Goal: Entertainment & Leisure: Consume media (video, audio)

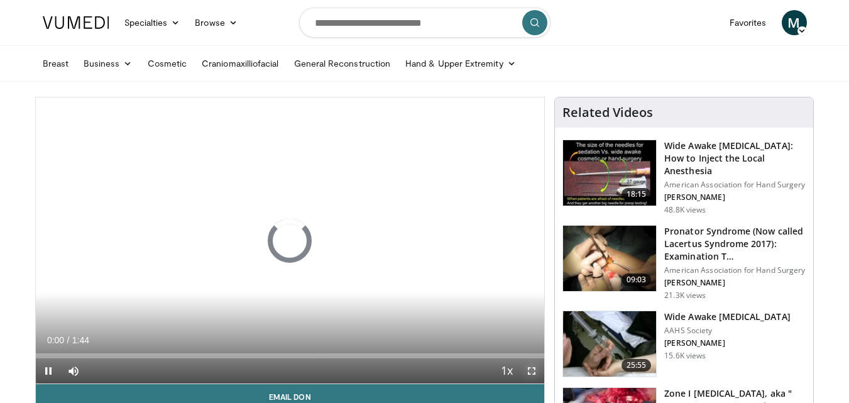
click at [526, 370] on span "Video Player" at bounding box center [531, 370] width 25 height 25
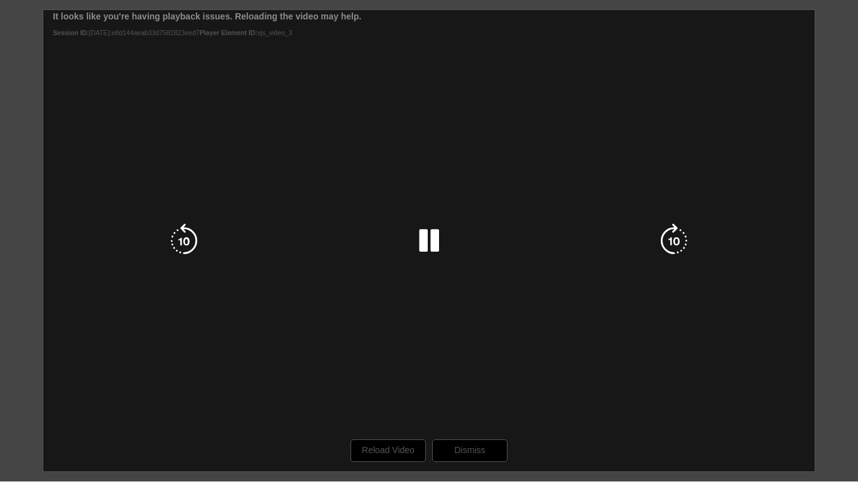
click at [391, 402] on div "10 seconds Tap to unmute" at bounding box center [429, 241] width 858 height 482
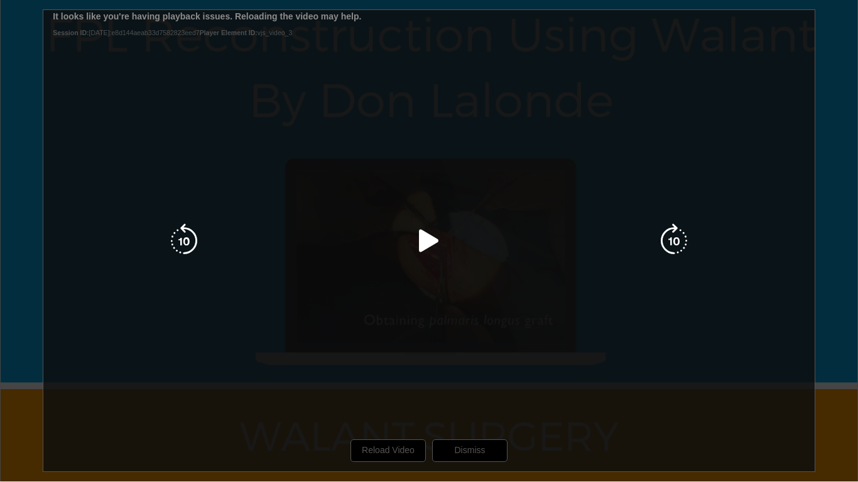
click at [442, 238] on icon "Video Player" at bounding box center [428, 241] width 35 height 35
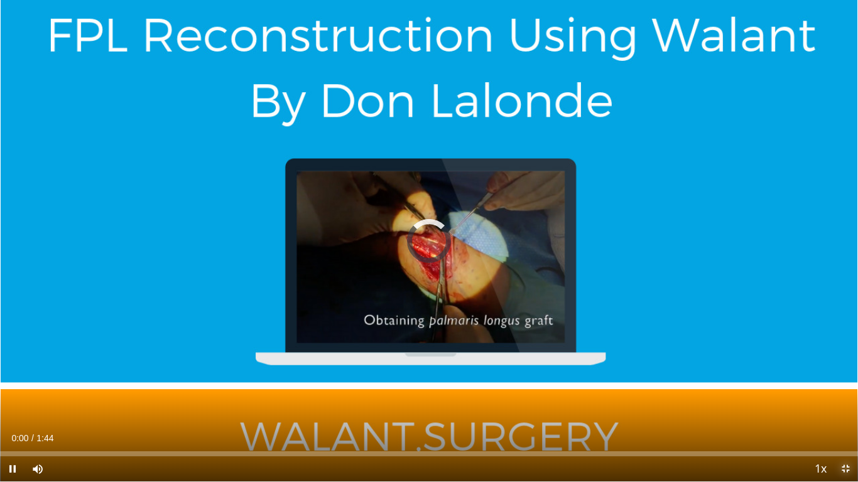
click at [848, 402] on span "Video Player" at bounding box center [845, 469] width 25 height 25
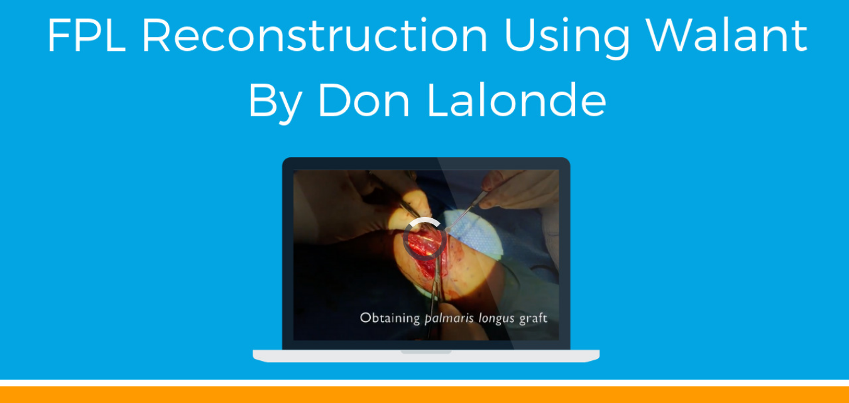
scroll to position [25, 0]
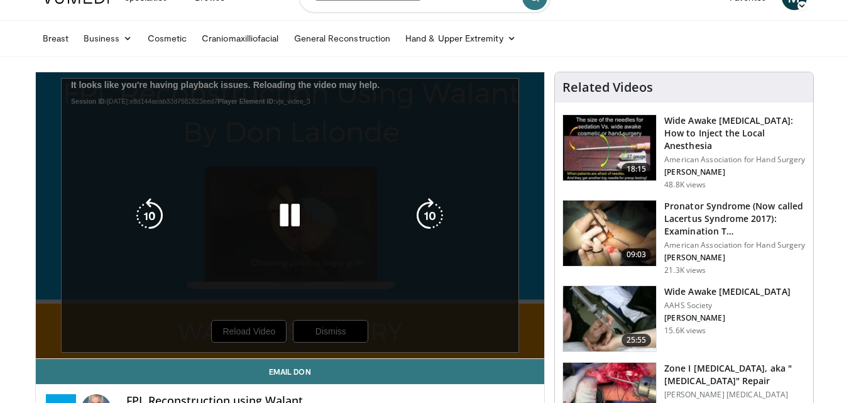
click at [252, 335] on div "10 seconds Tap to unmute" at bounding box center [290, 215] width 509 height 286
click at [289, 217] on icon "Video Player" at bounding box center [289, 215] width 35 height 35
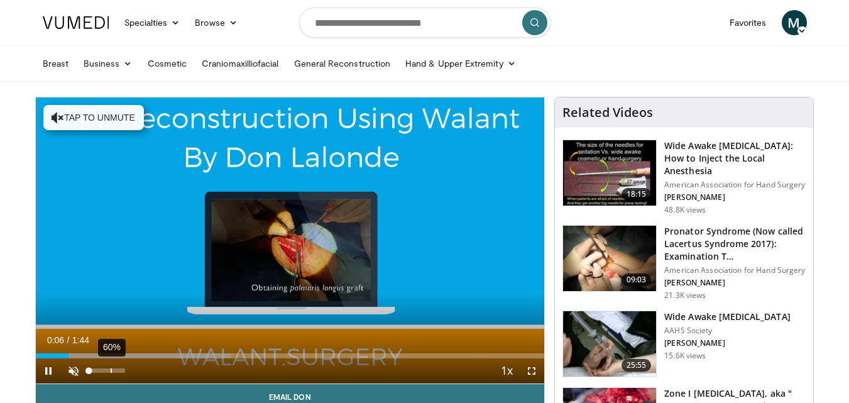
click at [110, 367] on div "60%" at bounding box center [107, 370] width 44 height 25
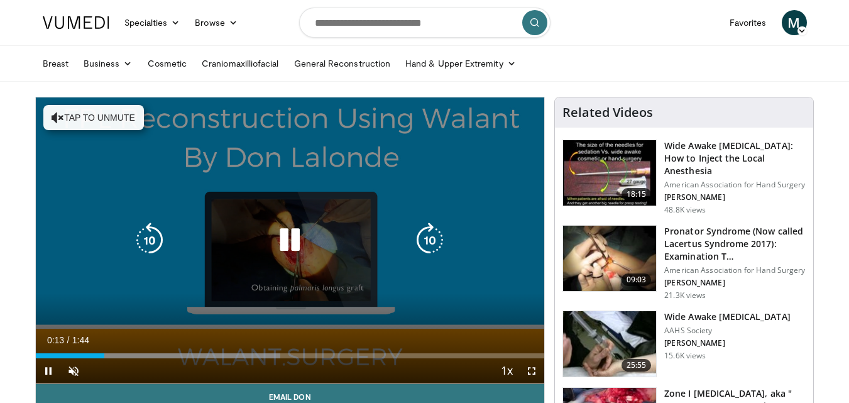
click at [97, 200] on div "10 seconds Tap to unmute" at bounding box center [290, 240] width 509 height 286
click at [86, 112] on button "Tap to unmute" at bounding box center [93, 117] width 100 height 25
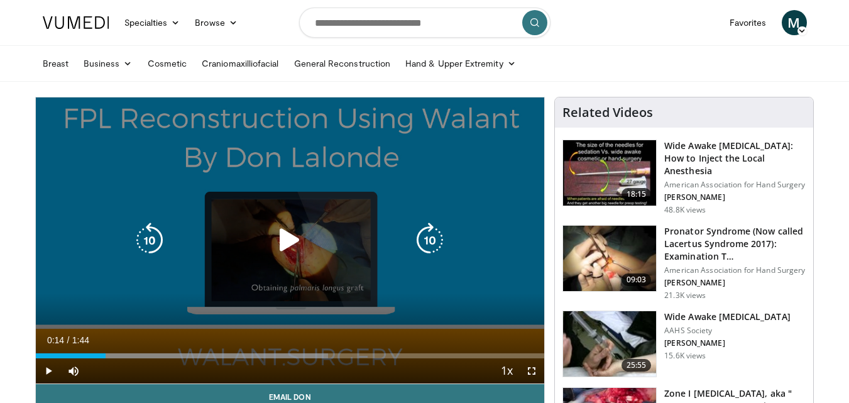
click at [276, 232] on icon "Video Player" at bounding box center [289, 239] width 35 height 35
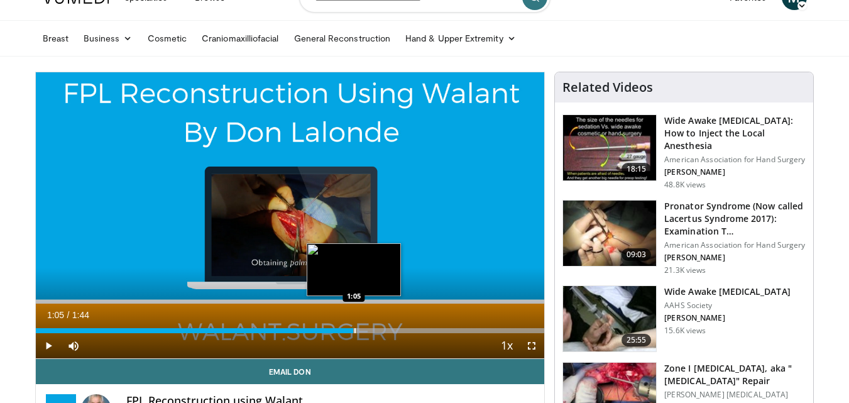
click at [354, 331] on div "Progress Bar" at bounding box center [354, 330] width 1 height 5
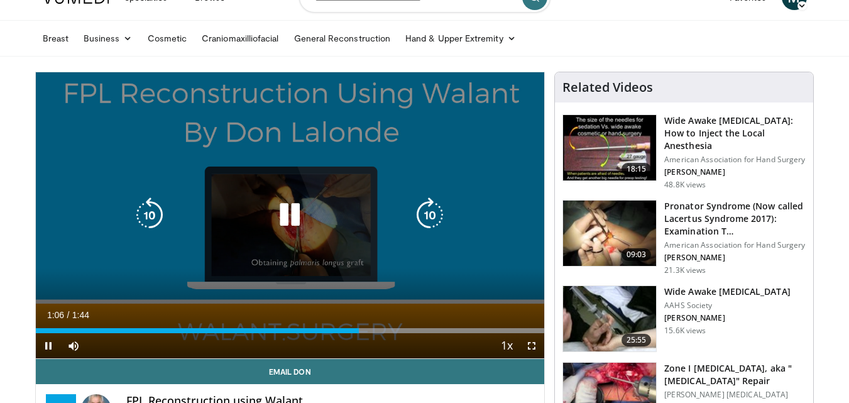
click at [303, 207] on icon "Video Player" at bounding box center [289, 214] width 35 height 35
click at [298, 209] on icon "Video Player" at bounding box center [289, 214] width 35 height 35
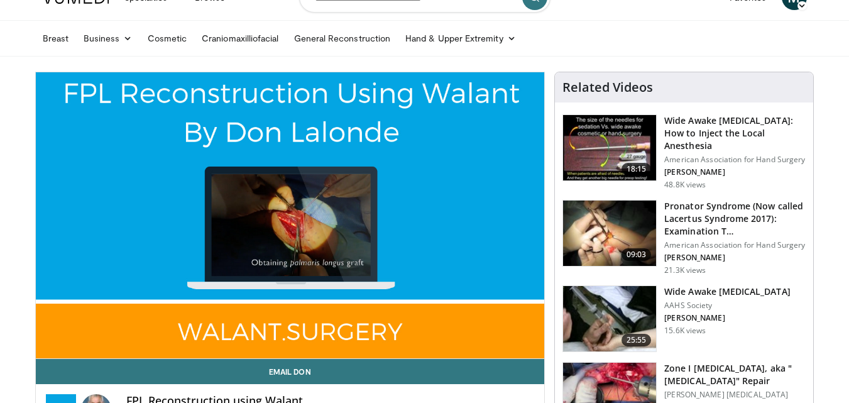
click at [290, 216] on div "10 seconds Tap to unmute" at bounding box center [290, 215] width 509 height 286
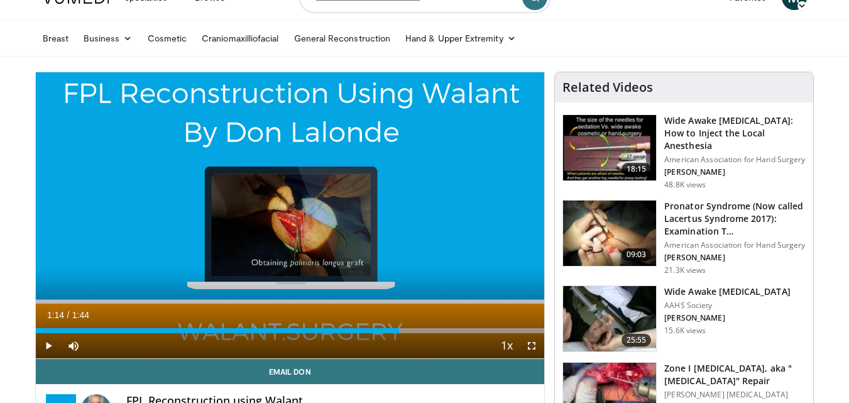
click at [290, 216] on div "10 seconds Tap to unmute" at bounding box center [290, 215] width 509 height 286
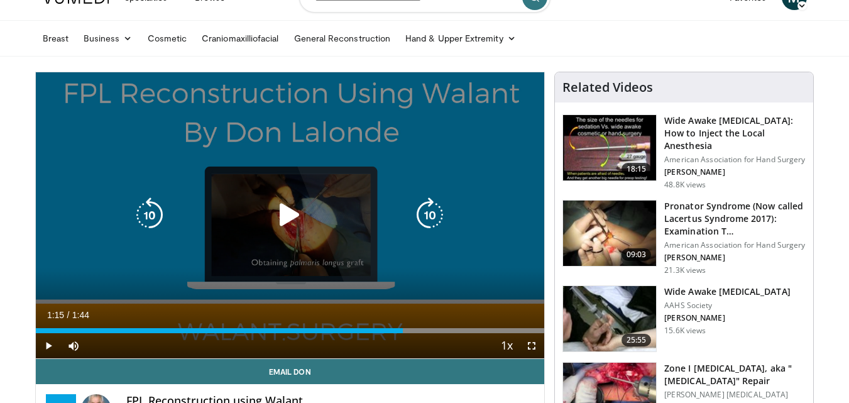
click at [286, 210] on icon "Video Player" at bounding box center [289, 214] width 35 height 35
click at [293, 212] on icon "Video Player" at bounding box center [289, 214] width 35 height 35
click at [288, 215] on icon "Video Player" at bounding box center [289, 214] width 35 height 35
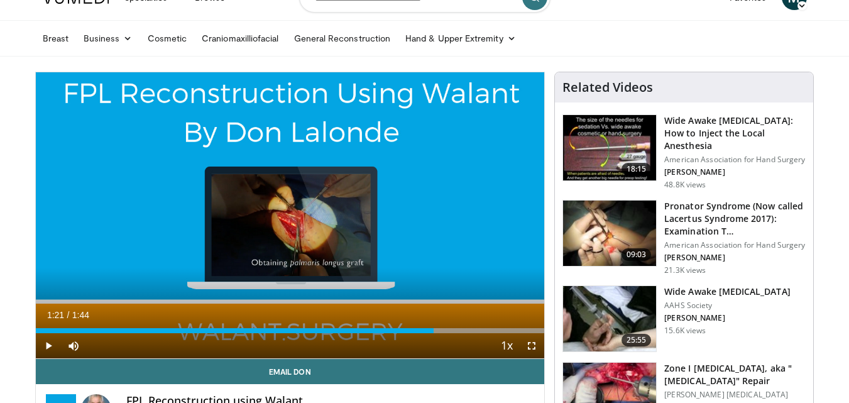
click at [288, 215] on div "10 seconds Tap to unmute" at bounding box center [290, 215] width 509 height 286
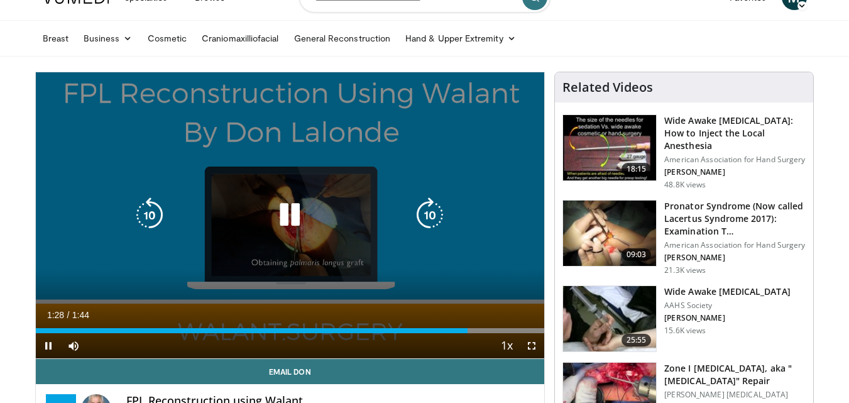
click at [294, 228] on icon "Video Player" at bounding box center [289, 214] width 35 height 35
